Goal: Information Seeking & Learning: Learn about a topic

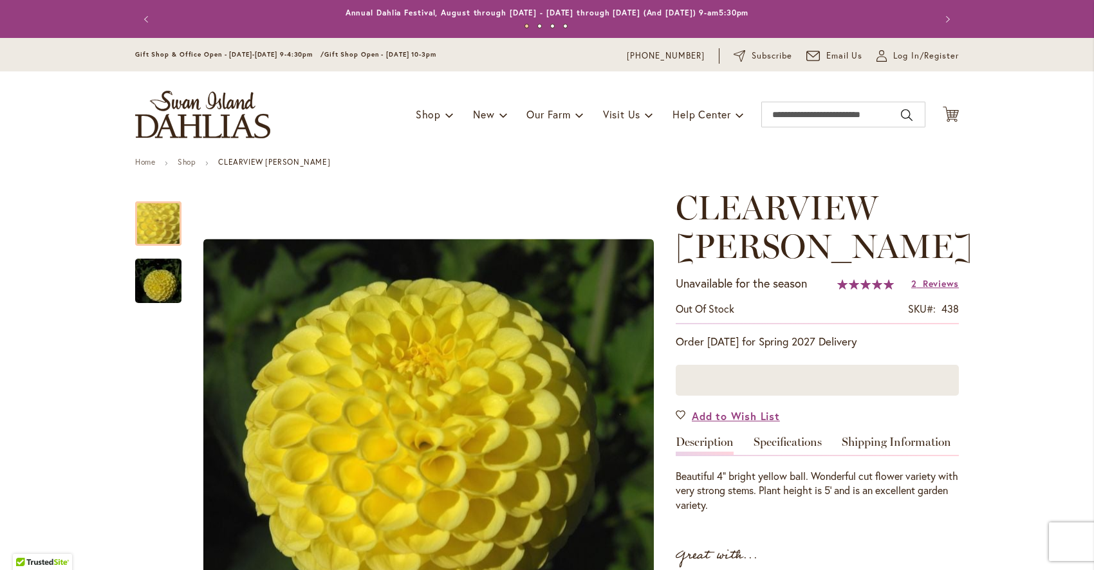
click at [208, 122] on img "store logo" at bounding box center [202, 115] width 135 height 48
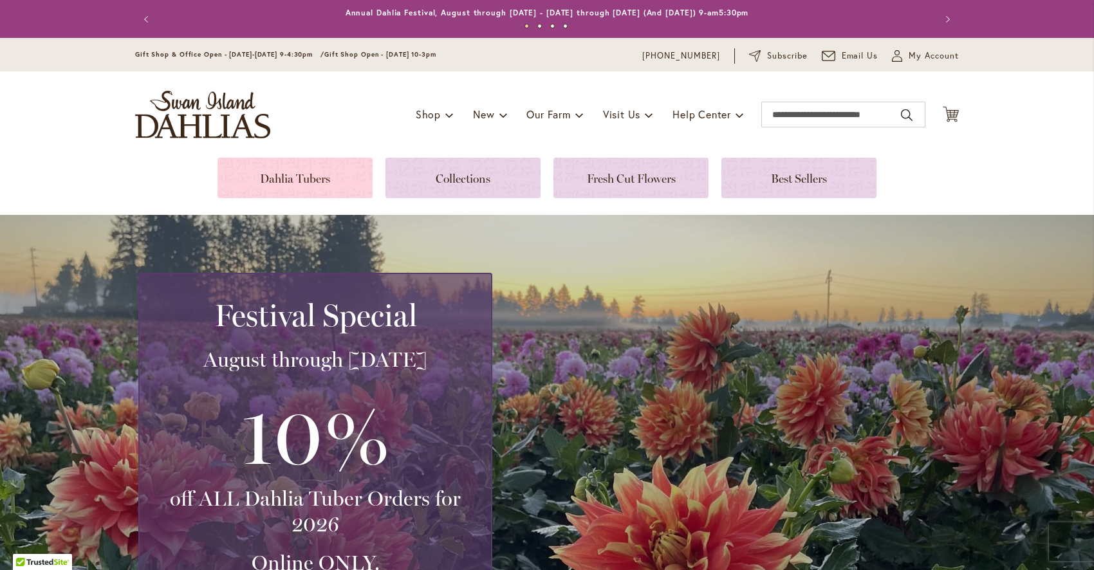
click at [283, 181] on link at bounding box center [295, 178] width 155 height 41
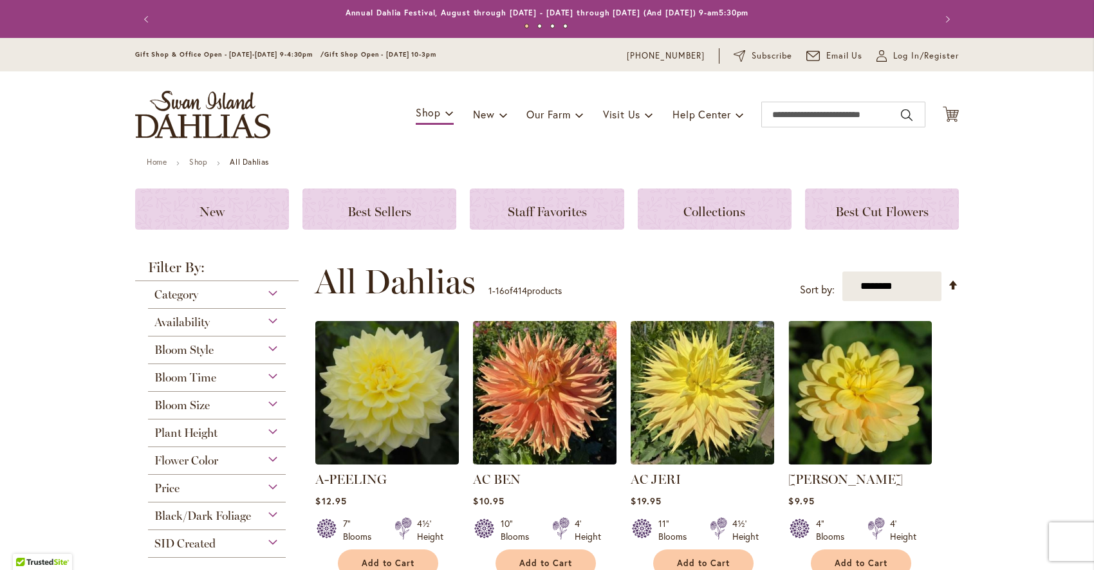
click at [183, 347] on span "Bloom Style" at bounding box center [183, 350] width 59 height 14
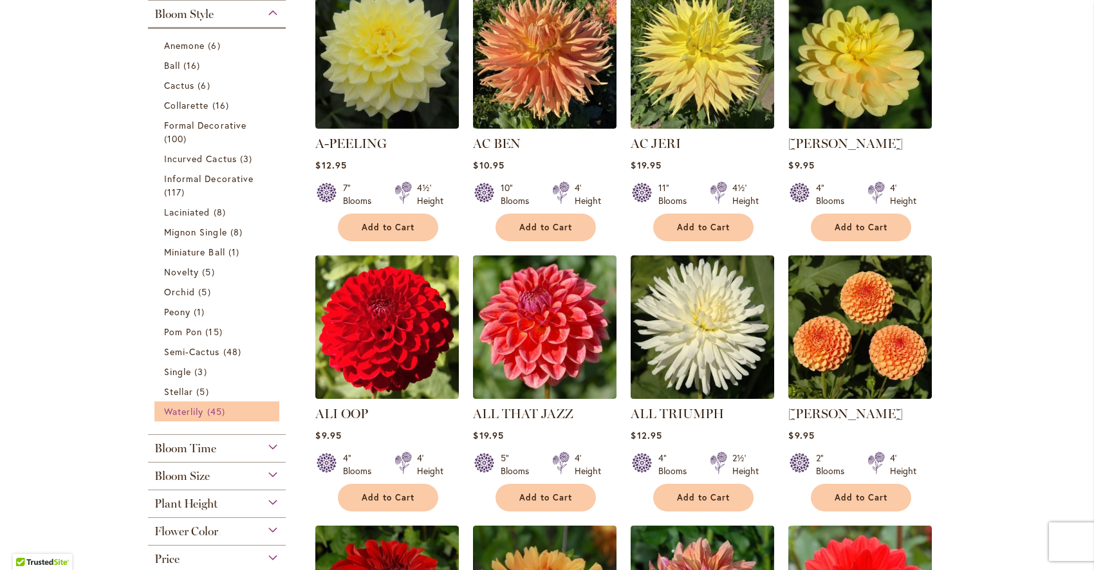
click at [209, 405] on span "45 items" at bounding box center [217, 412] width 21 height 14
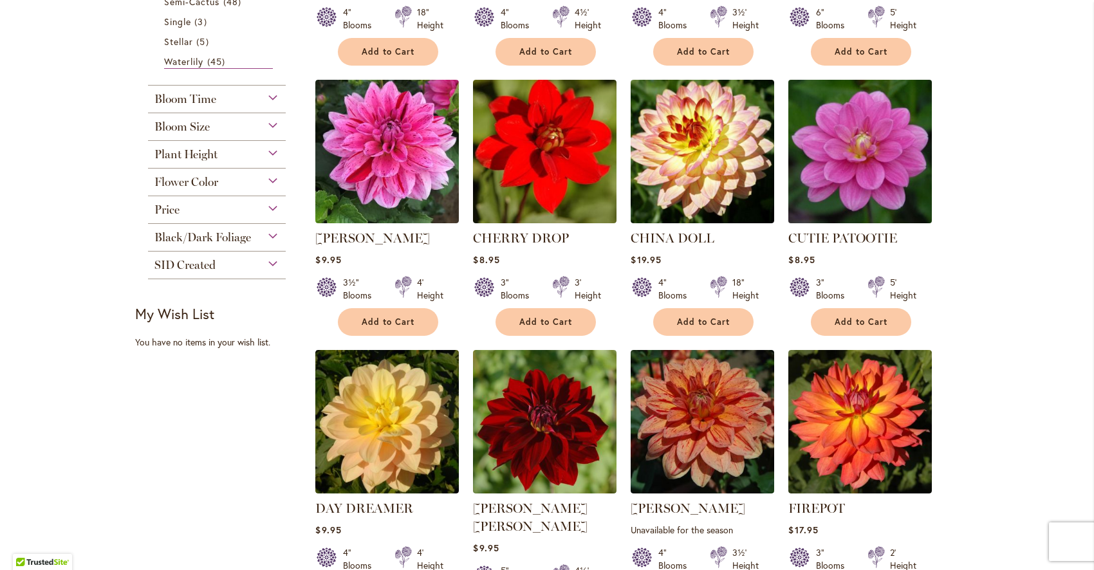
scroll to position [880, 0]
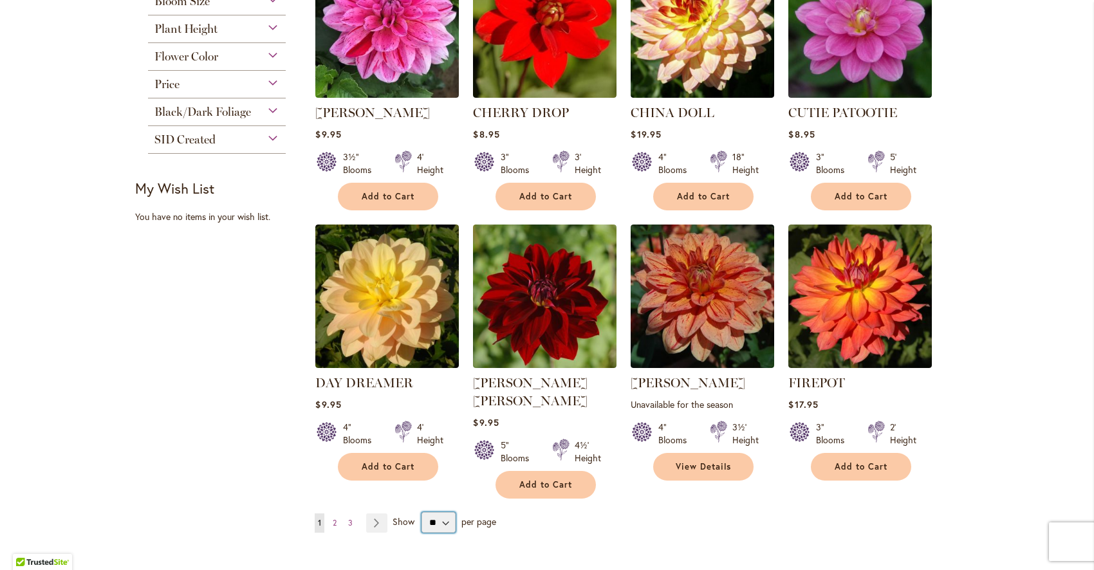
click at [422, 512] on select "** ** ** **" at bounding box center [439, 522] width 34 height 21
select select "**"
click option "**" at bounding box center [0, 0] width 0 height 0
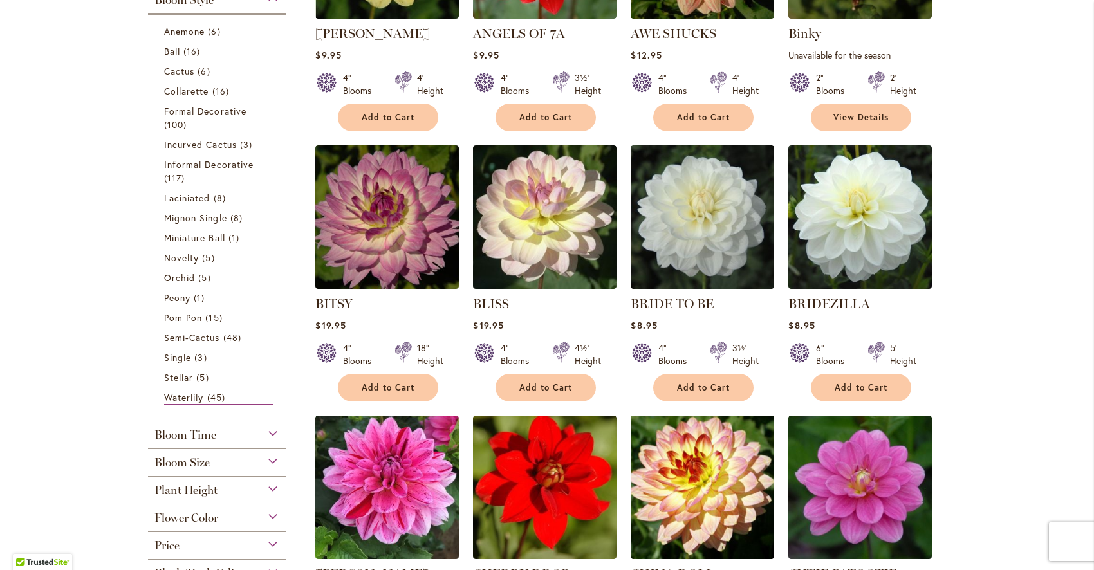
scroll to position [440, 0]
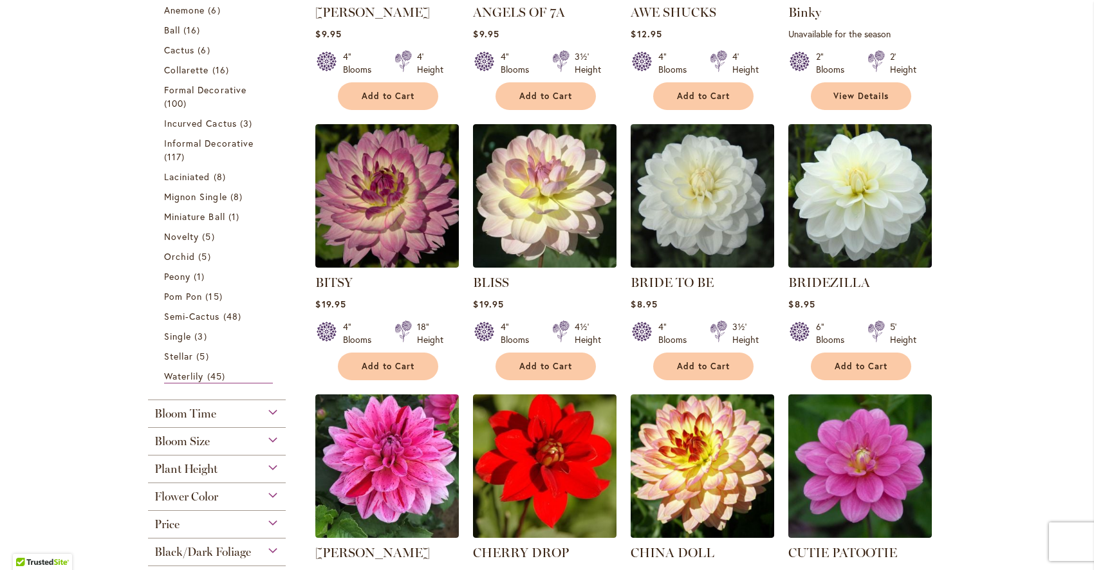
click at [162, 442] on span "Bloom Size" at bounding box center [181, 441] width 55 height 14
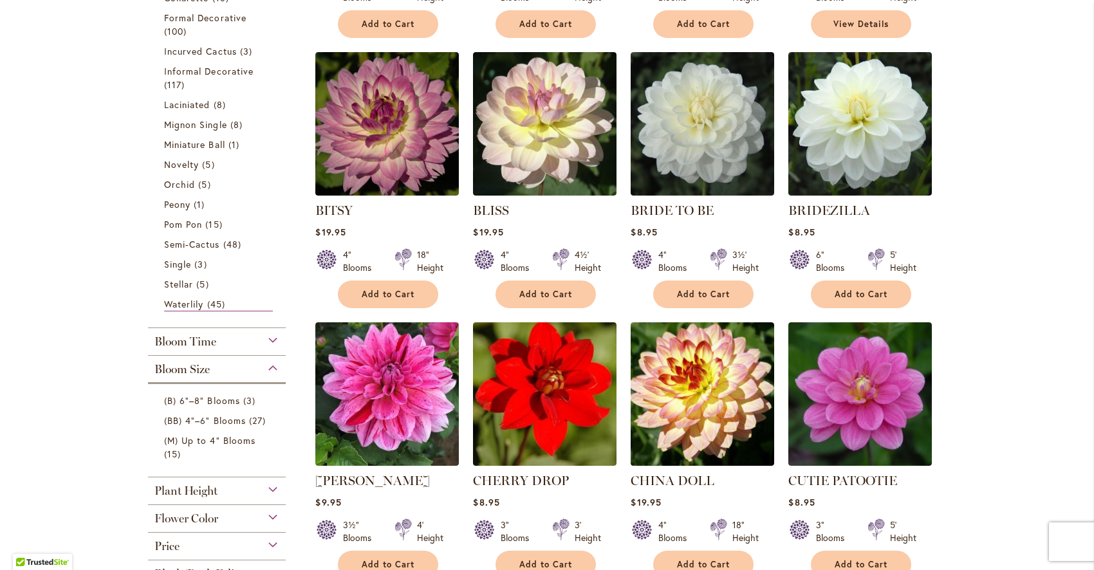
scroll to position [514, 0]
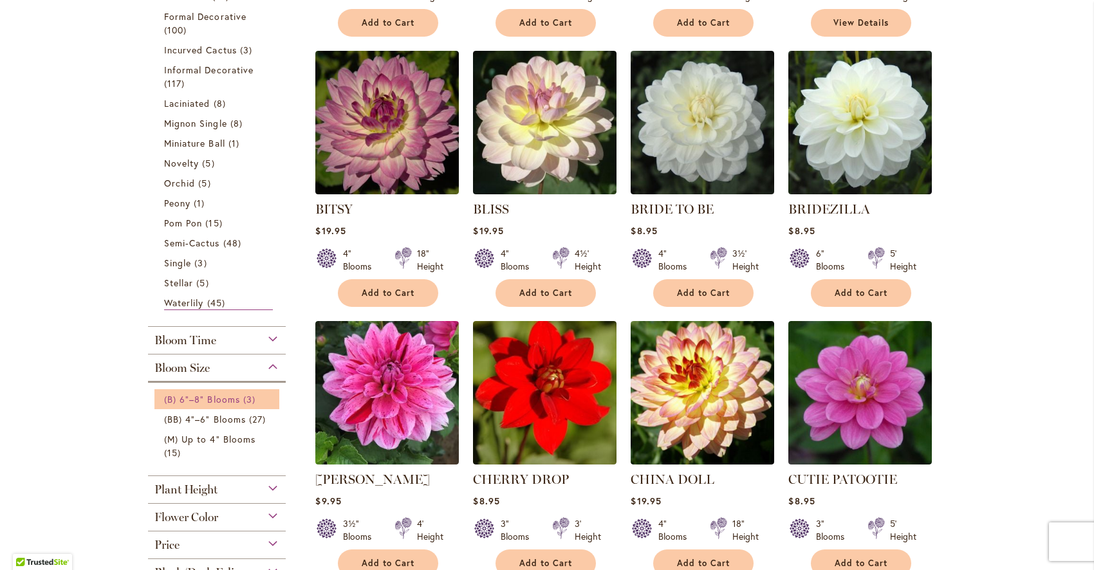
click at [213, 405] on link "(B) 6"–8" Blooms 3 items" at bounding box center [218, 400] width 109 height 14
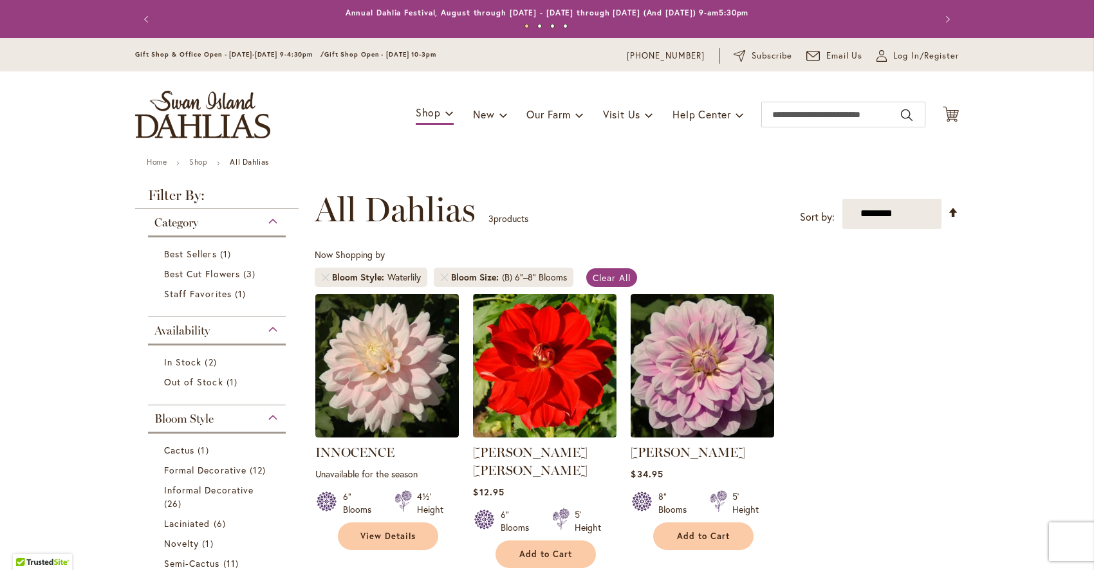
click at [206, 122] on img "store logo" at bounding box center [202, 115] width 135 height 48
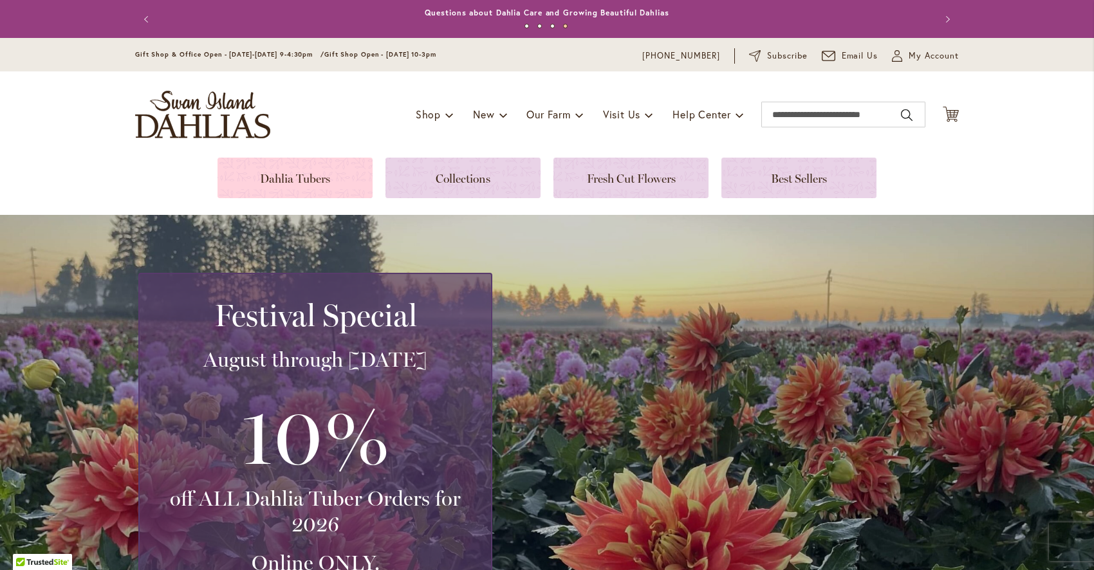
click at [314, 183] on link at bounding box center [295, 178] width 155 height 41
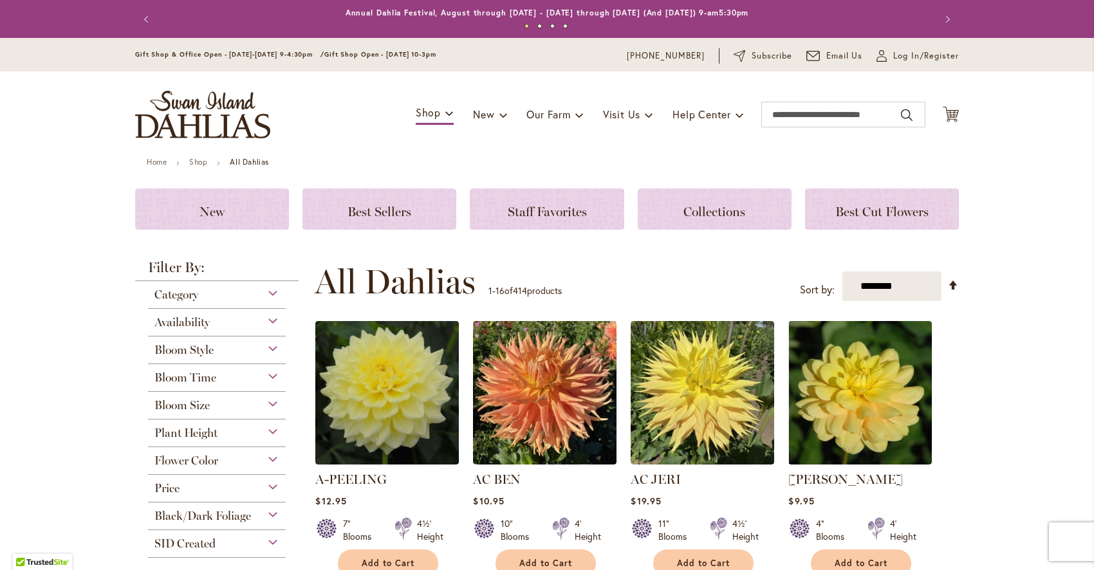
click at [184, 403] on span "Bloom Size" at bounding box center [181, 405] width 55 height 14
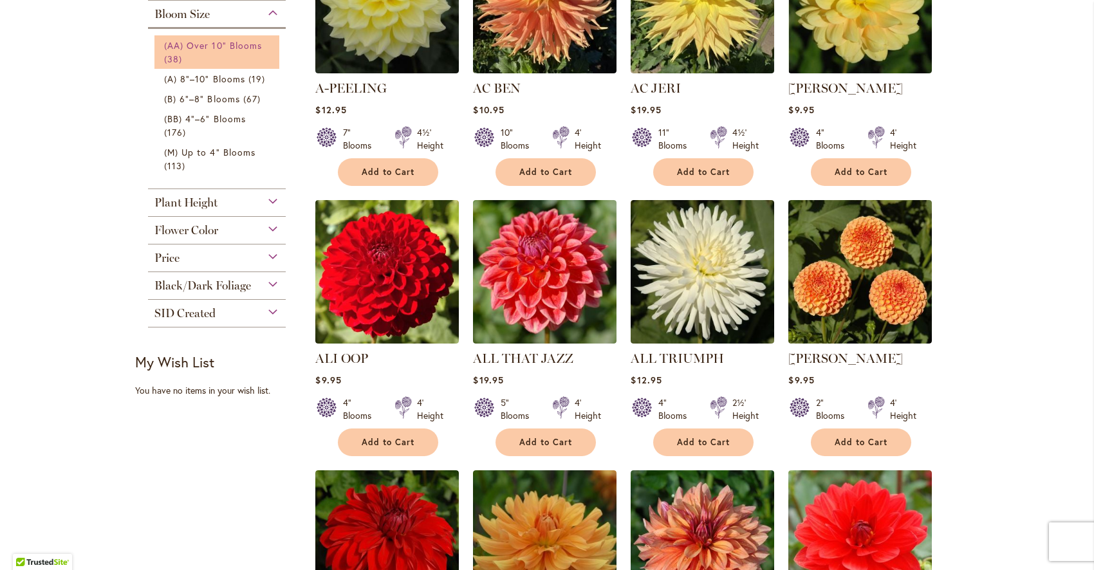
click at [212, 45] on span "(AA) Over 10" Blooms" at bounding box center [213, 45] width 98 height 12
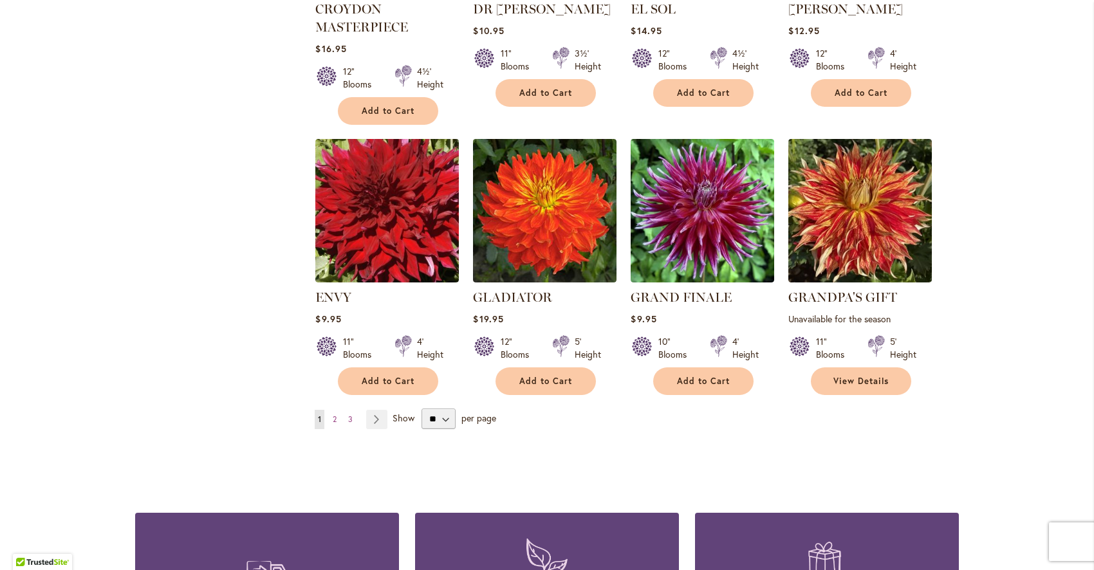
scroll to position [1027, 0]
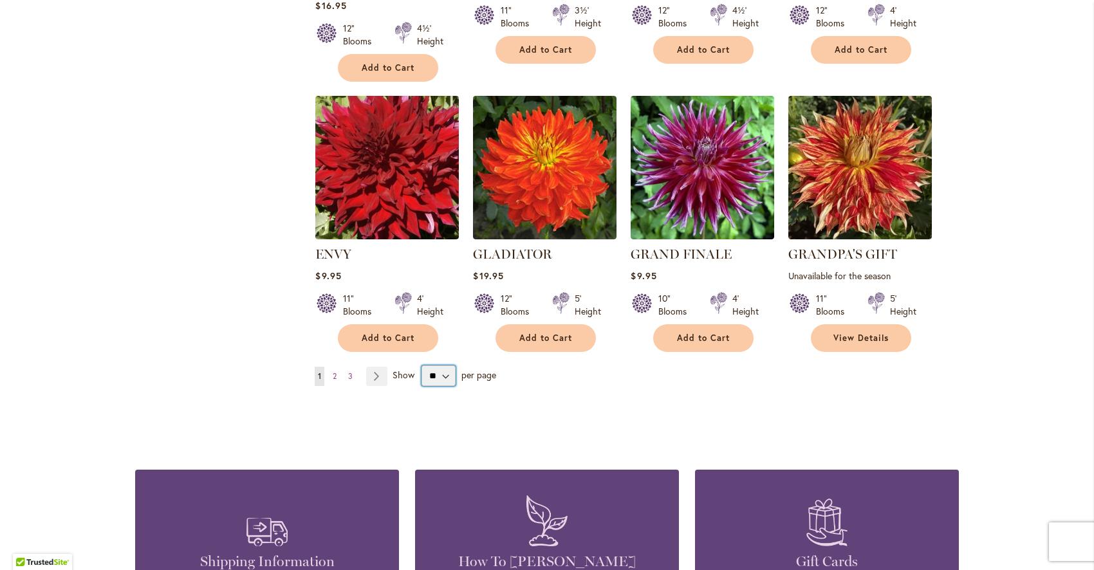
click at [422, 366] on select "** ** ** **" at bounding box center [439, 376] width 34 height 21
select select "**"
click option "**" at bounding box center [0, 0] width 0 height 0
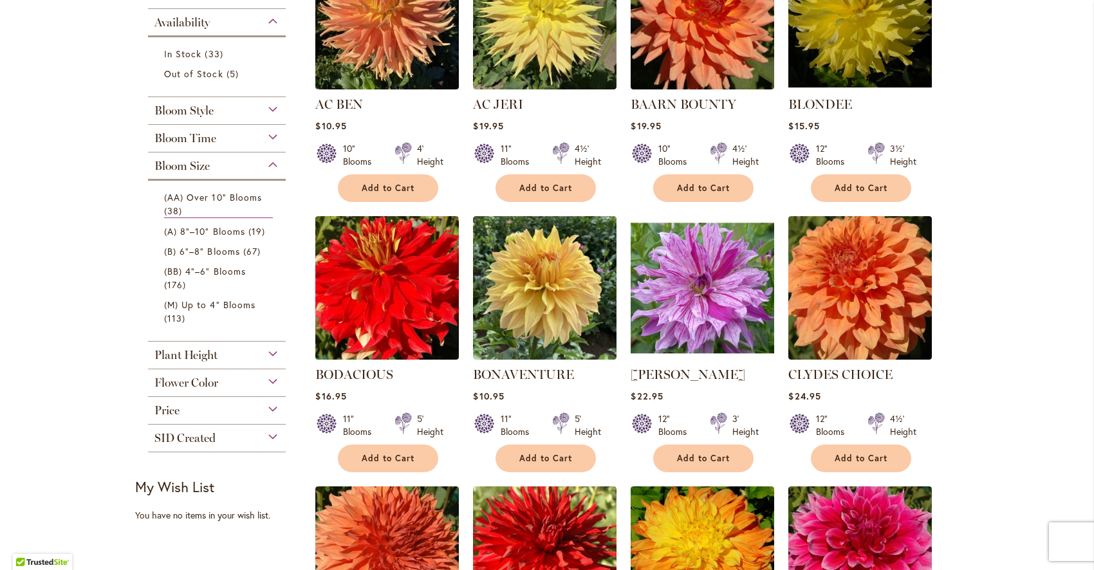
scroll to position [55, 0]
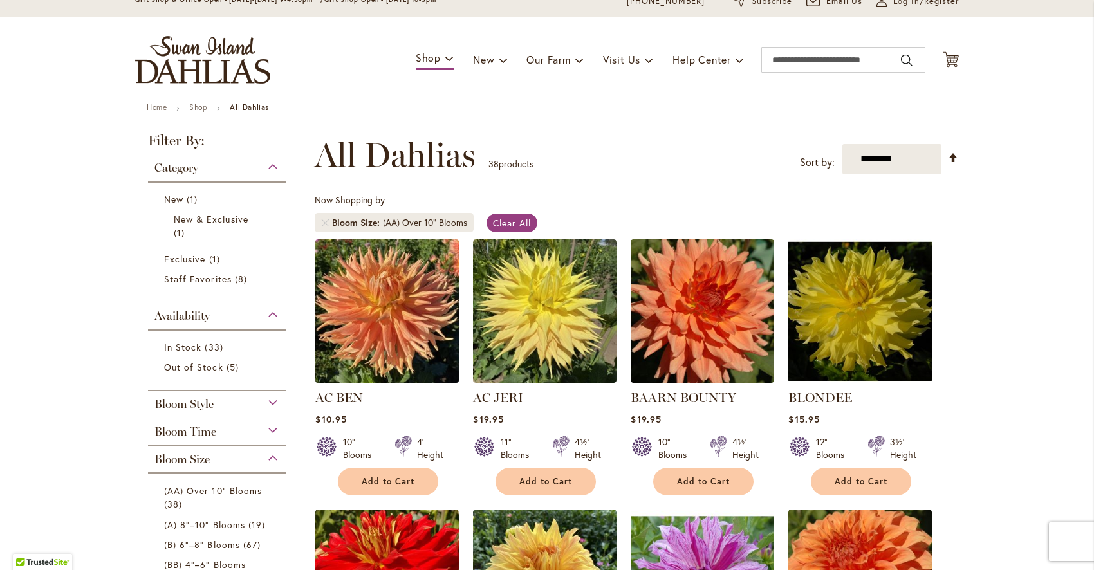
click at [326, 286] on img at bounding box center [387, 311] width 151 height 151
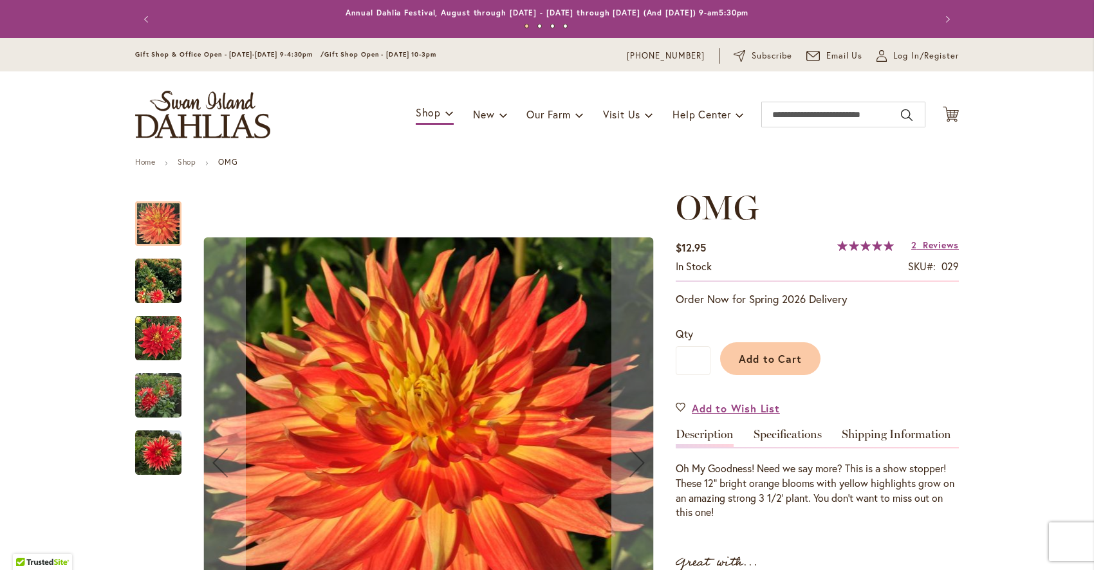
click at [517, 272] on img "Omg" at bounding box center [429, 462] width 450 height 450
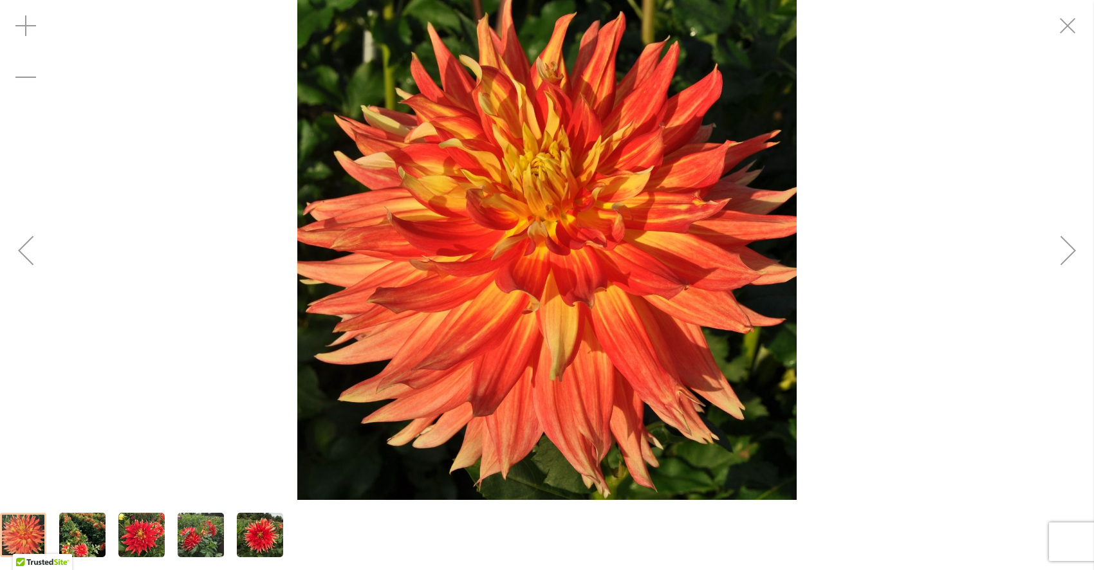
click at [1067, 254] on div "Next" at bounding box center [1068, 250] width 51 height 51
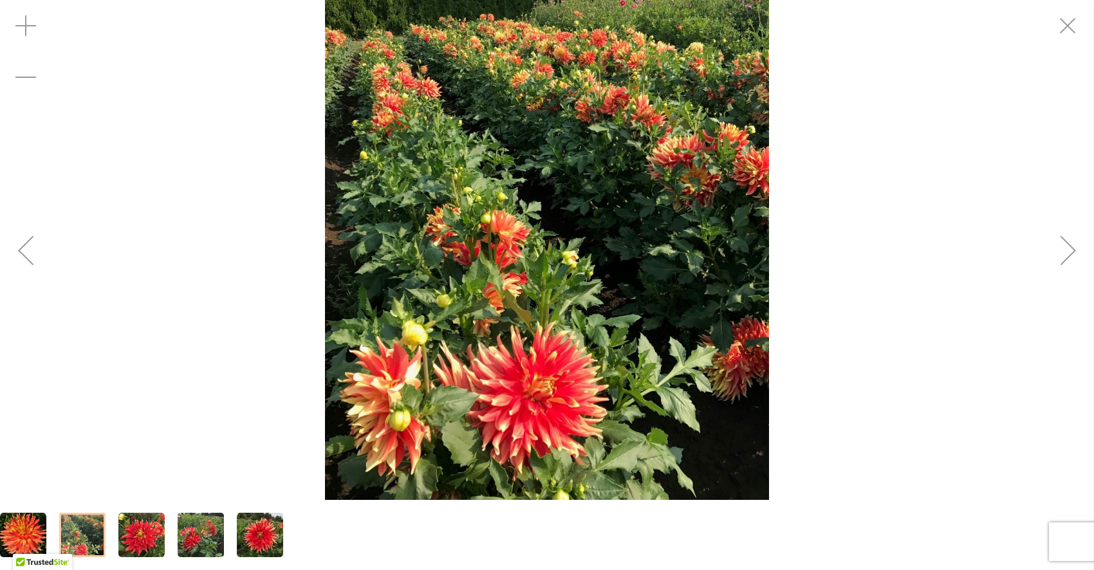
click at [1067, 254] on div "Next" at bounding box center [1068, 250] width 51 height 51
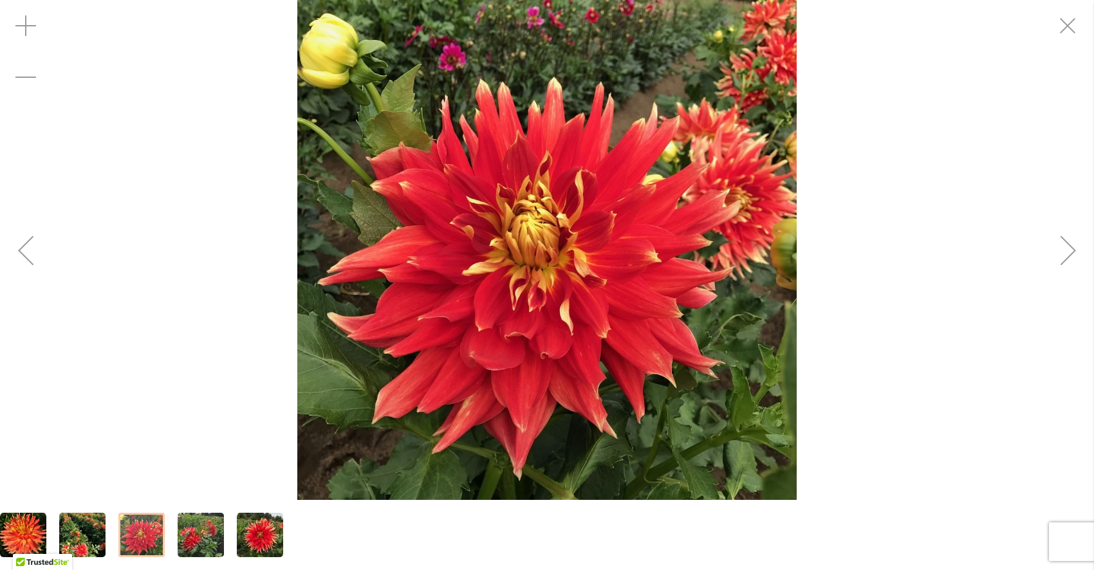
click at [1066, 253] on div "Next" at bounding box center [1068, 250] width 51 height 51
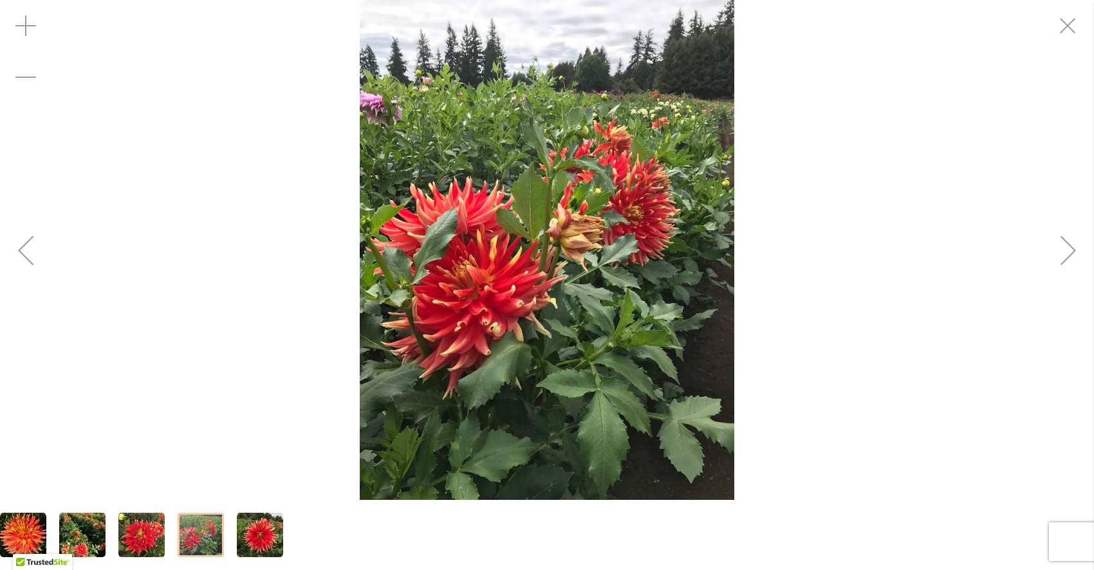
click at [1066, 253] on div "Next" at bounding box center [1068, 250] width 51 height 51
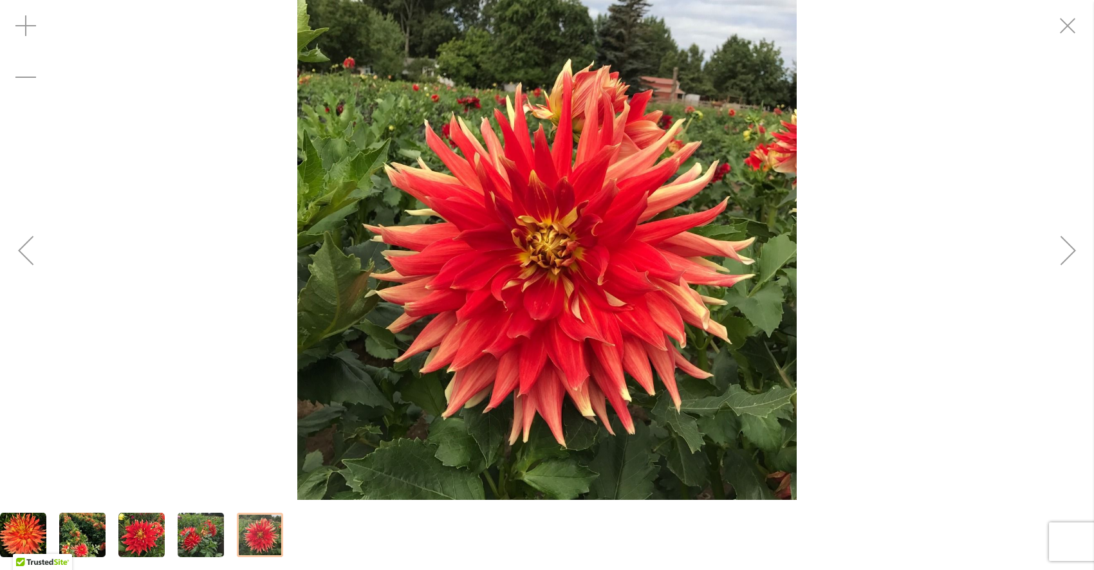
click at [1066, 253] on div "Next" at bounding box center [1068, 250] width 51 height 51
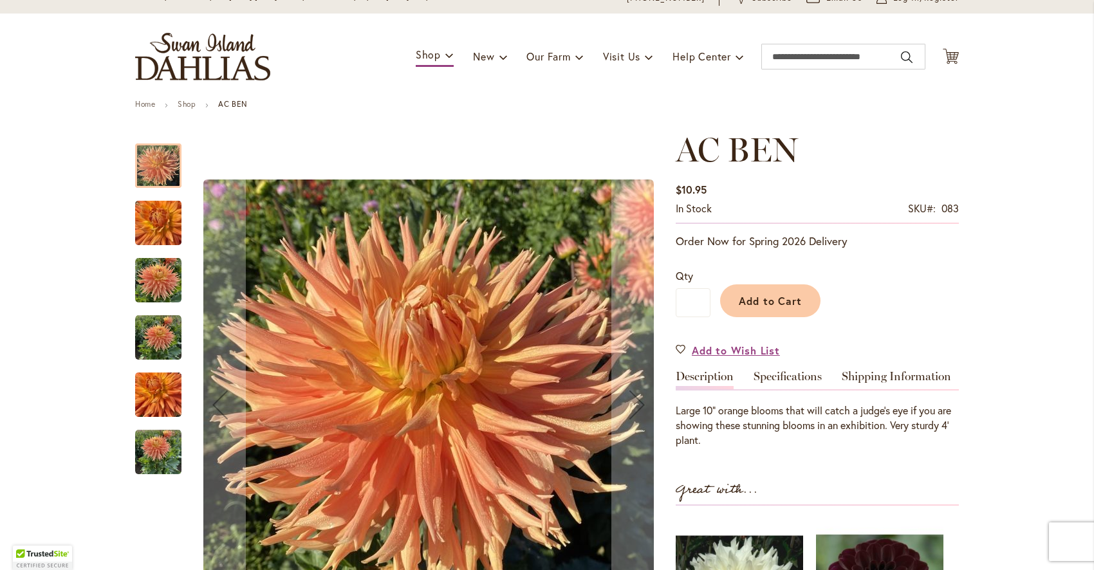
scroll to position [73, 0]
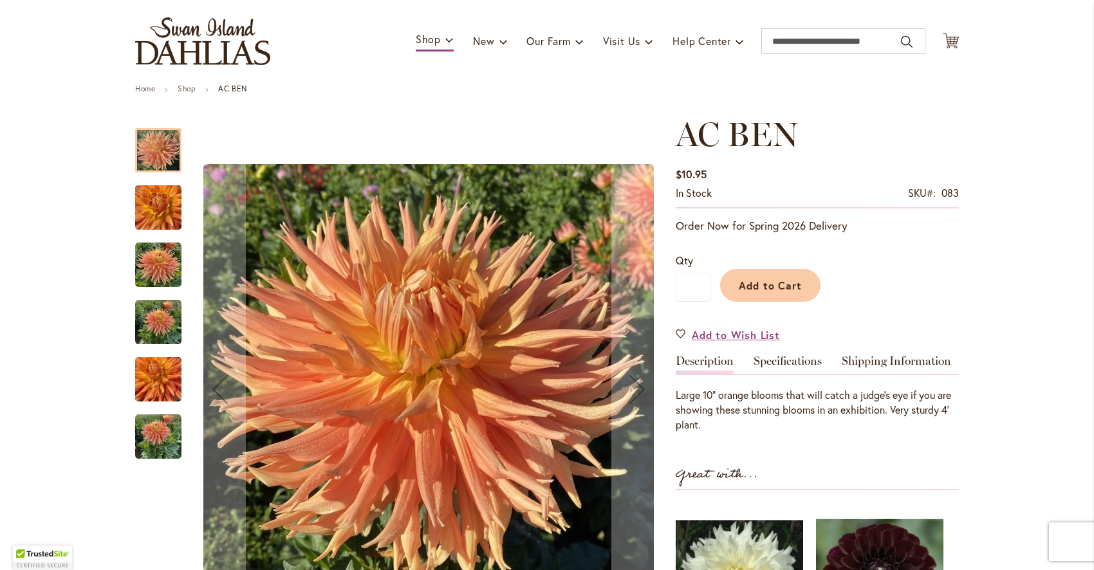
click at [554, 281] on img "AC BEN" at bounding box center [428, 389] width 450 height 450
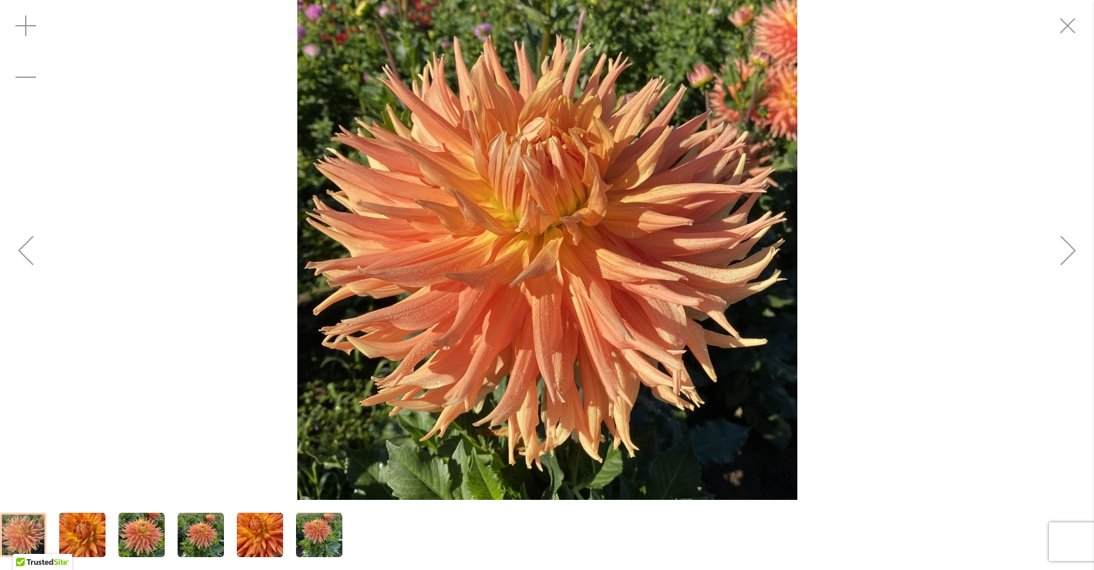
click at [1074, 262] on div "Next" at bounding box center [1068, 250] width 51 height 51
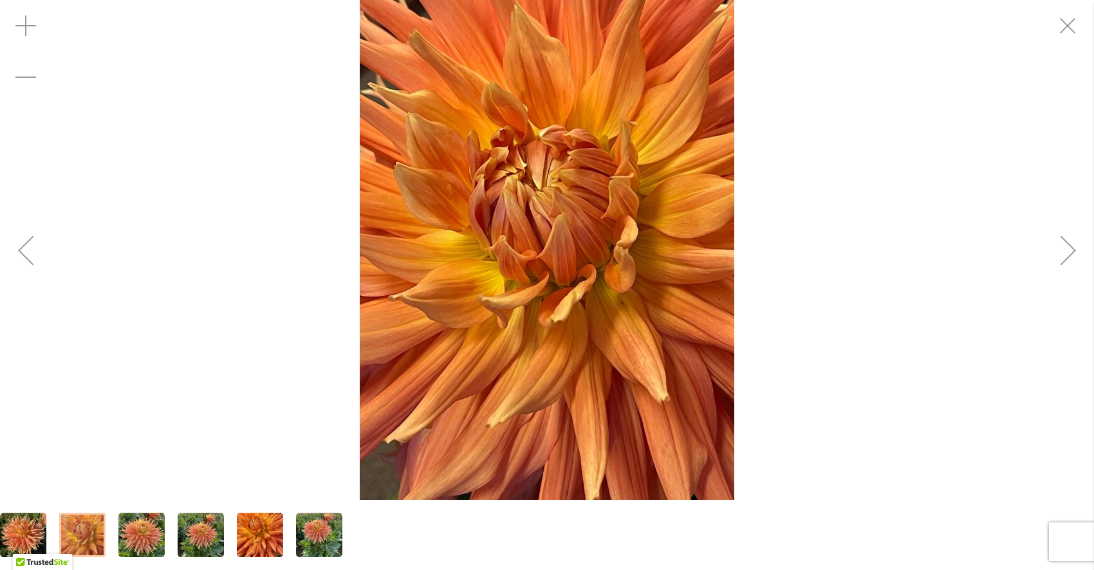
click at [1074, 262] on div "Next" at bounding box center [1068, 250] width 51 height 51
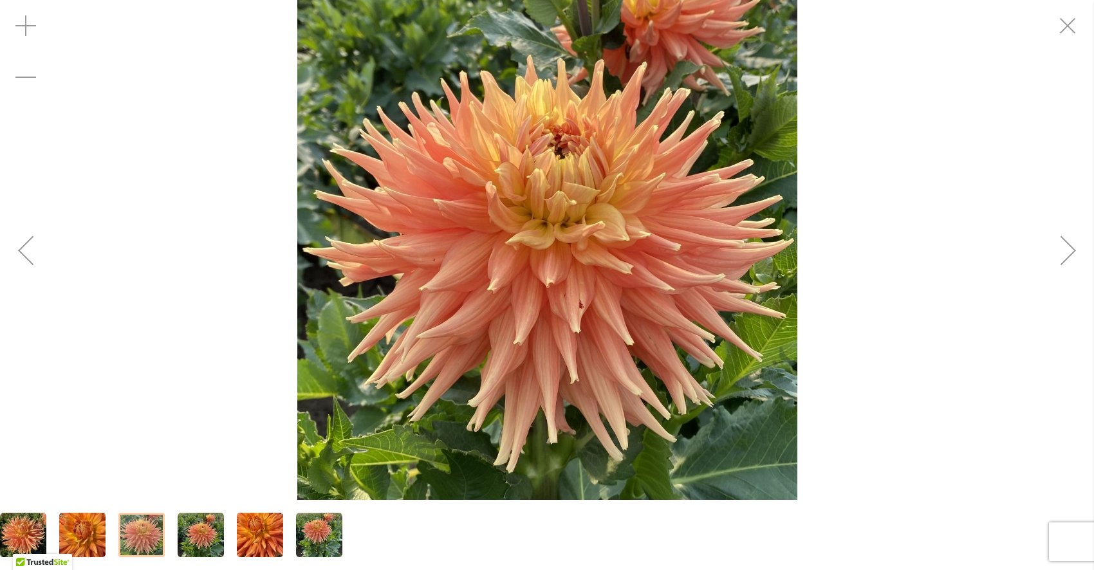
click at [1074, 262] on div "Next" at bounding box center [1068, 250] width 51 height 51
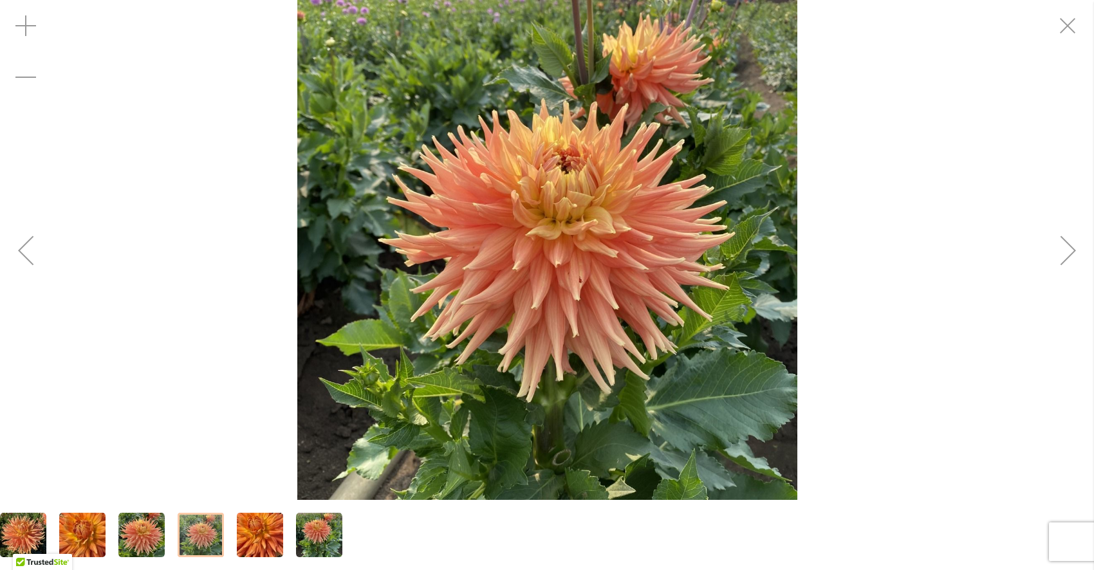
click at [1034, 252] on div "AC BEN" at bounding box center [547, 250] width 1094 height 500
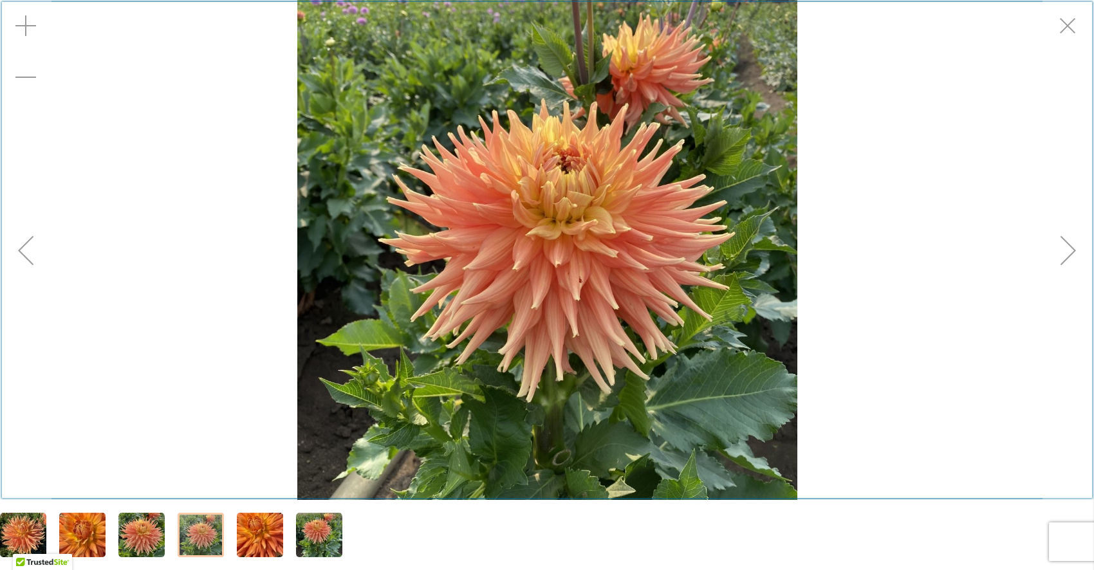
click at [1055, 36] on div "Exit fullscreen" at bounding box center [1068, 25] width 51 height 51
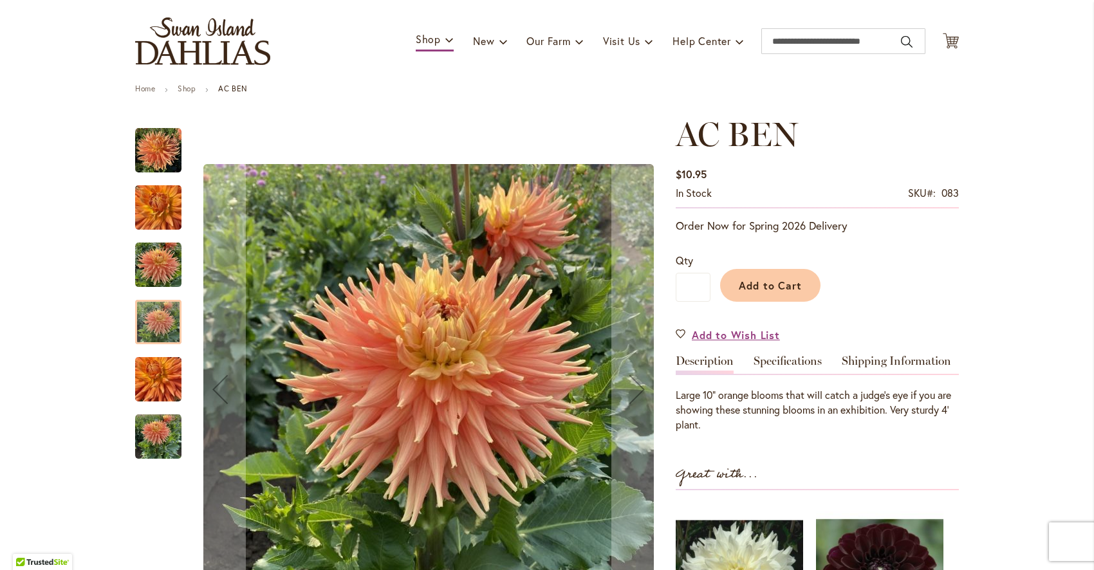
click at [475, 383] on div "Product Images" at bounding box center [428, 389] width 468 height 549
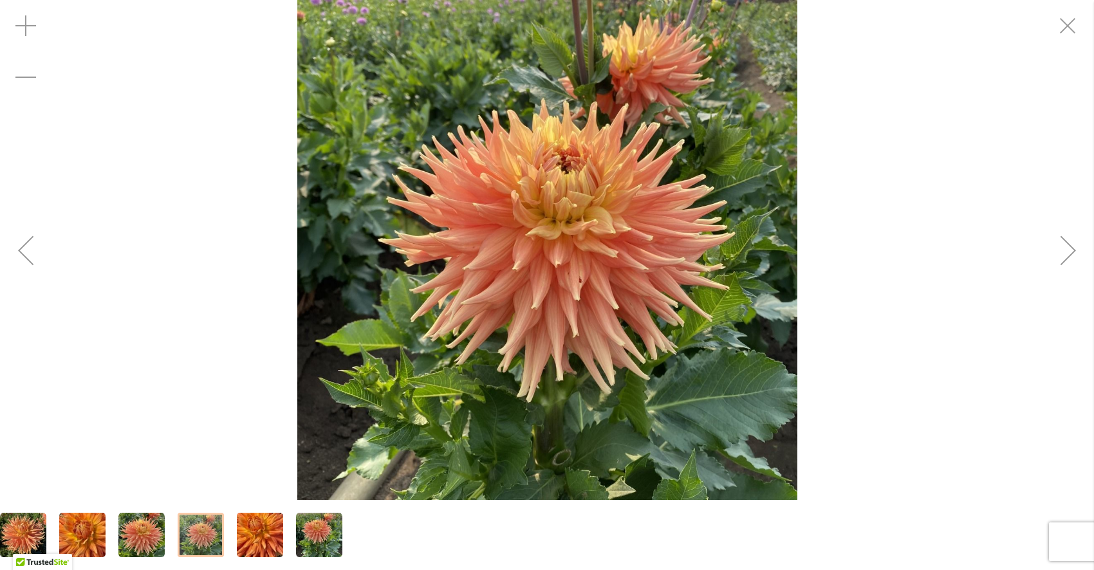
click at [1076, 257] on div "Next" at bounding box center [1068, 250] width 51 height 51
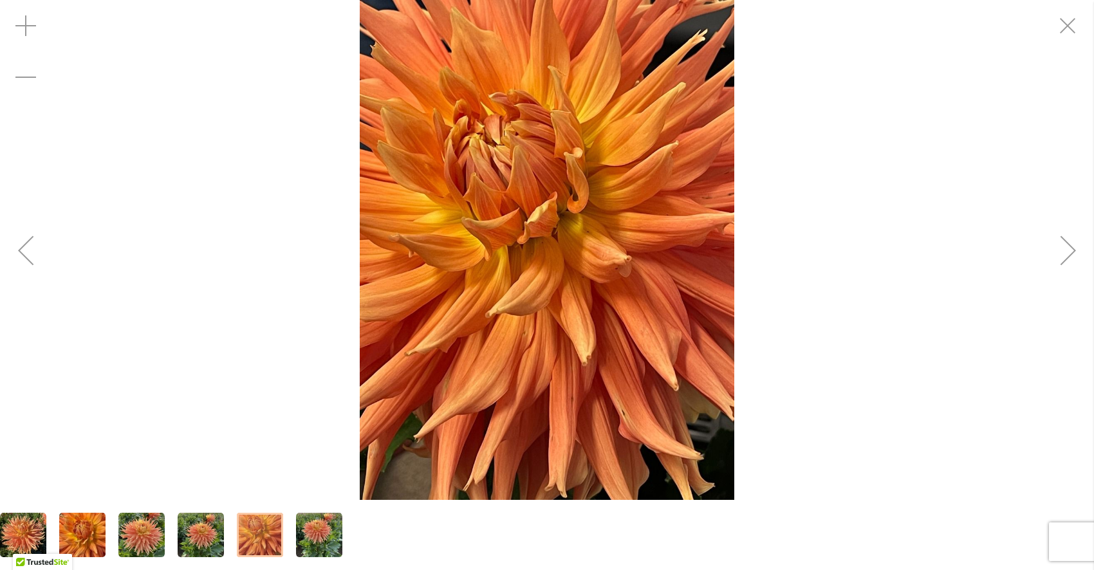
click at [1075, 257] on div "Next" at bounding box center [1068, 250] width 51 height 51
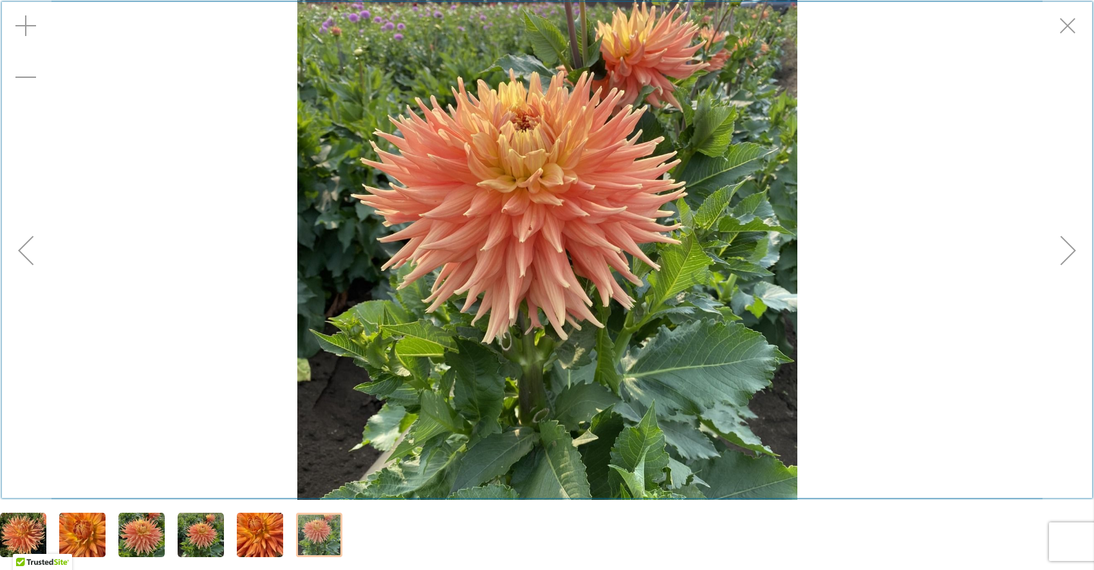
click at [1078, 21] on div "Exit fullscreen" at bounding box center [1068, 25] width 51 height 51
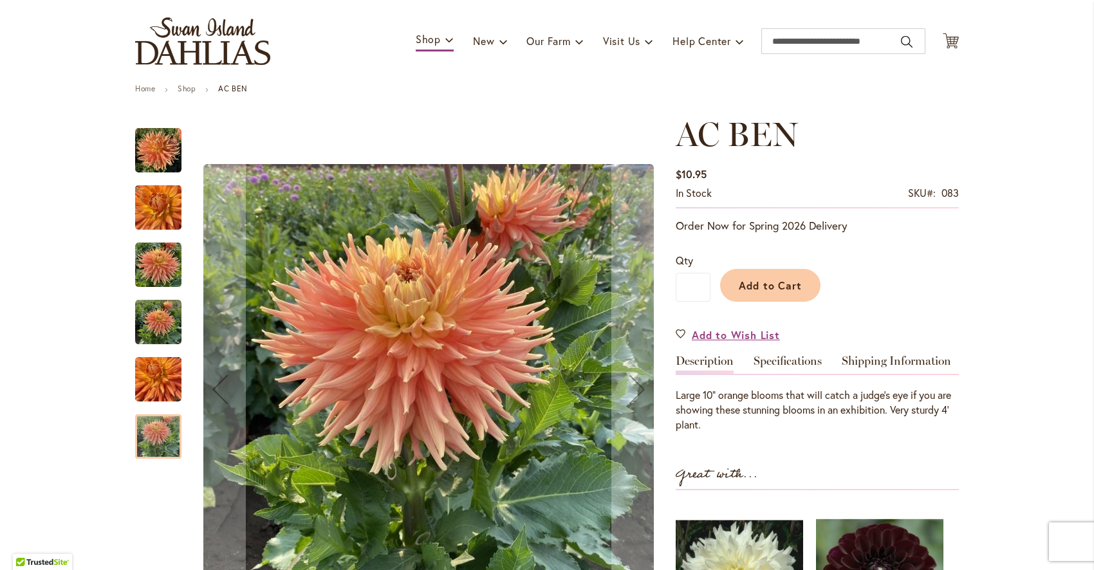
click at [788, 125] on span "AC BEN" at bounding box center [737, 134] width 122 height 41
drag, startPoint x: 788, startPoint y: 125, endPoint x: 707, endPoint y: 133, distance: 81.4
click at [707, 133] on span "AC BEN" at bounding box center [737, 134] width 122 height 41
copy span "AC BEN"
click at [447, 243] on img "AC BEN" at bounding box center [428, 389] width 450 height 450
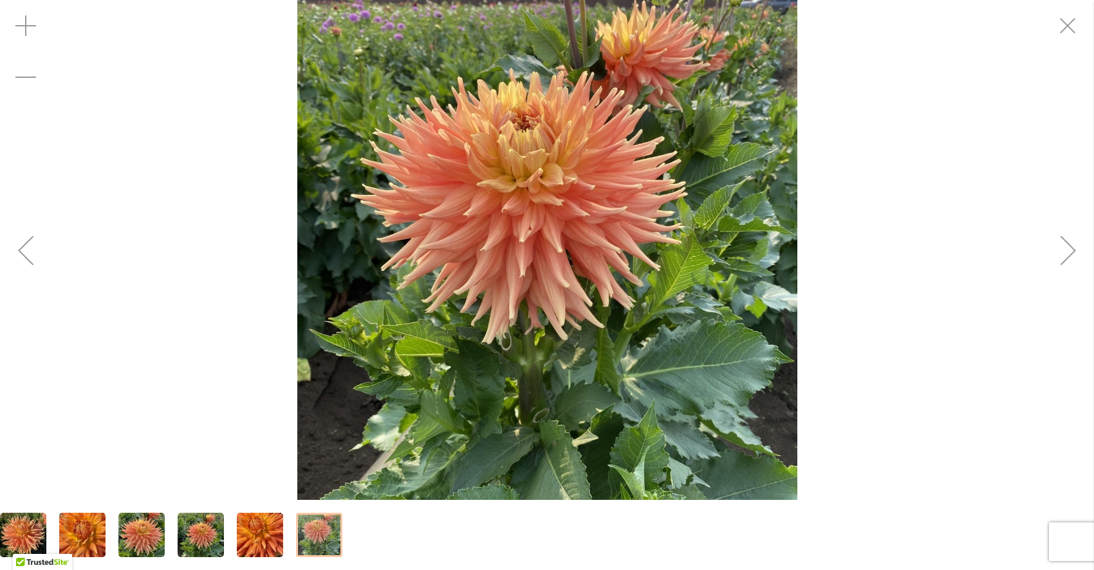
click at [1071, 250] on div "Next" at bounding box center [1068, 250] width 51 height 51
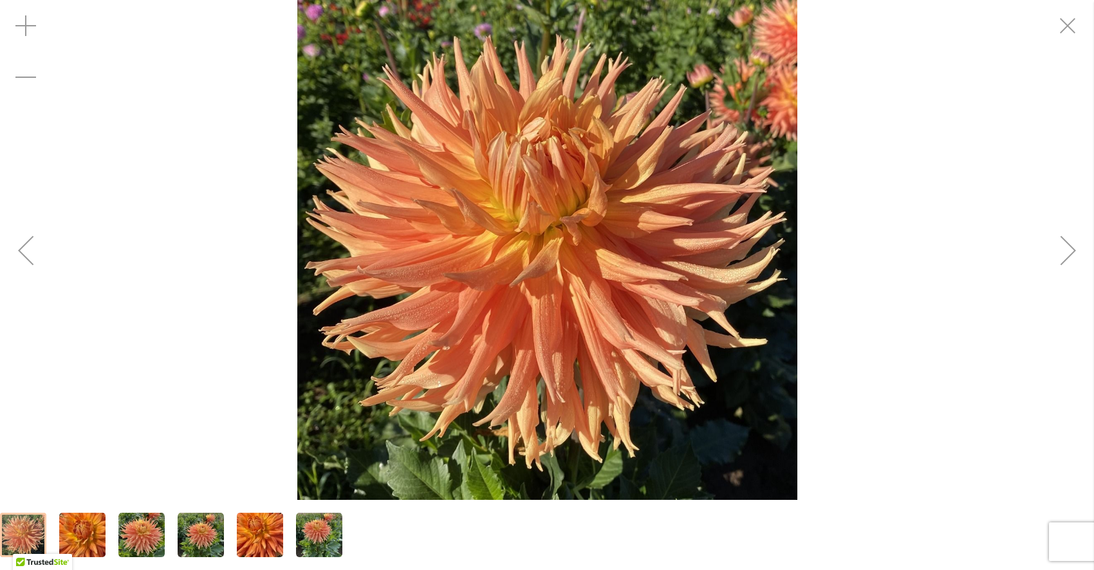
click at [1071, 250] on div "Next" at bounding box center [1068, 250] width 51 height 51
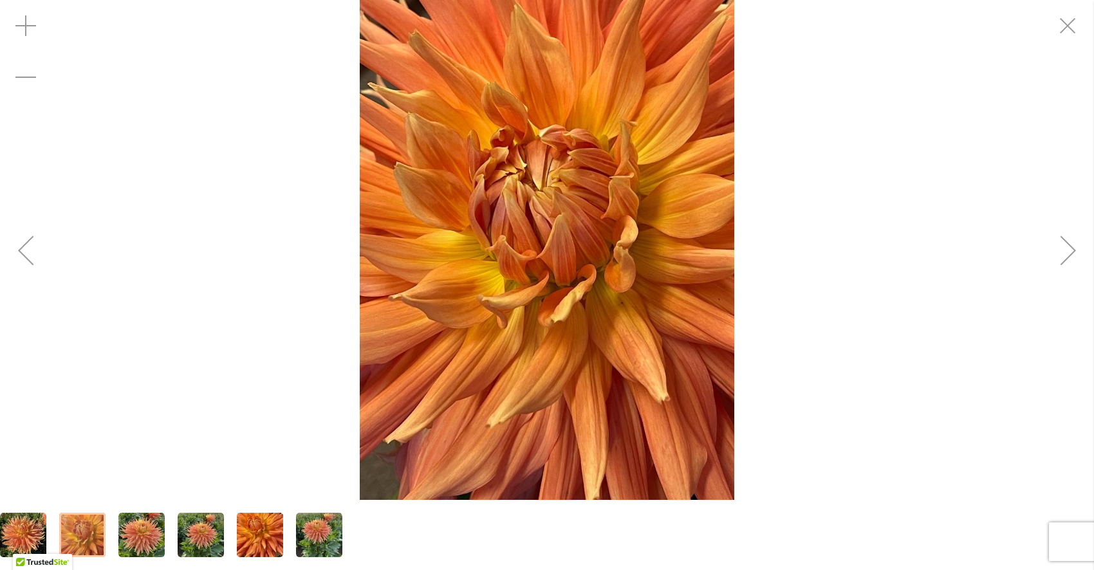
click at [1071, 252] on div "Next" at bounding box center [1068, 250] width 51 height 51
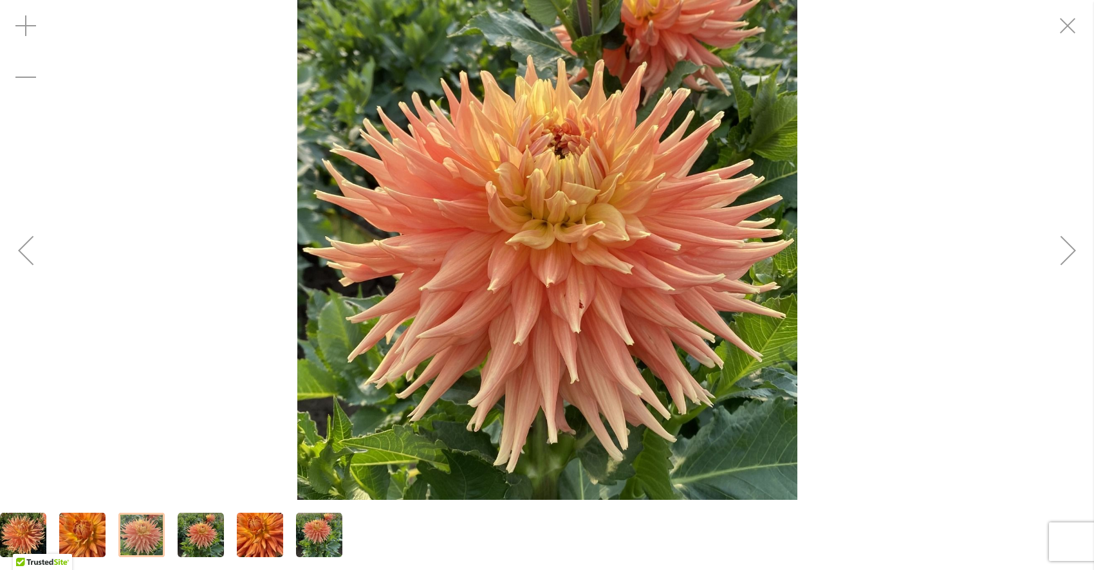
click at [889, 203] on div "AC BEN" at bounding box center [547, 250] width 1094 height 500
